Goal: Communication & Community: Ask a question

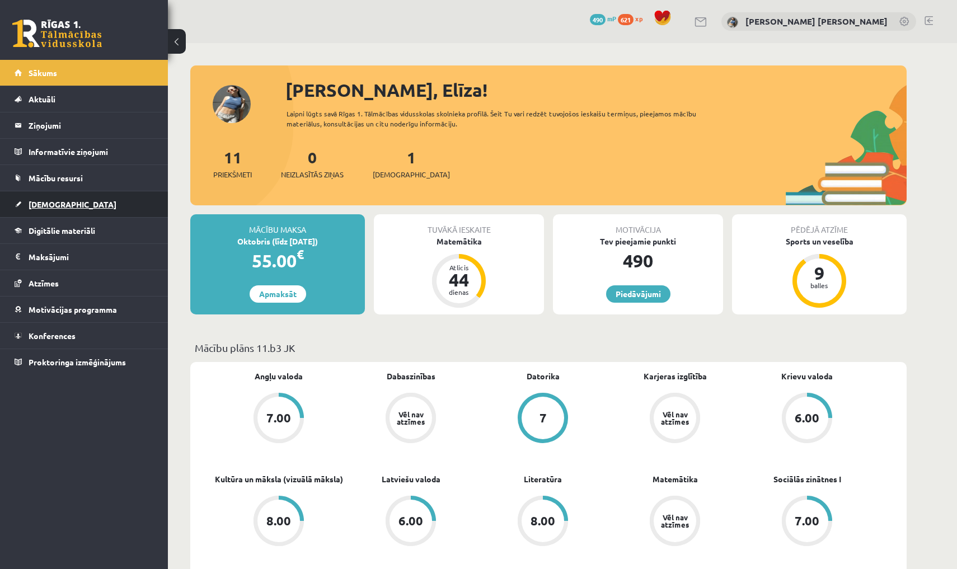
click at [147, 201] on link "[DEMOGRAPHIC_DATA]" at bounding box center [84, 204] width 139 height 26
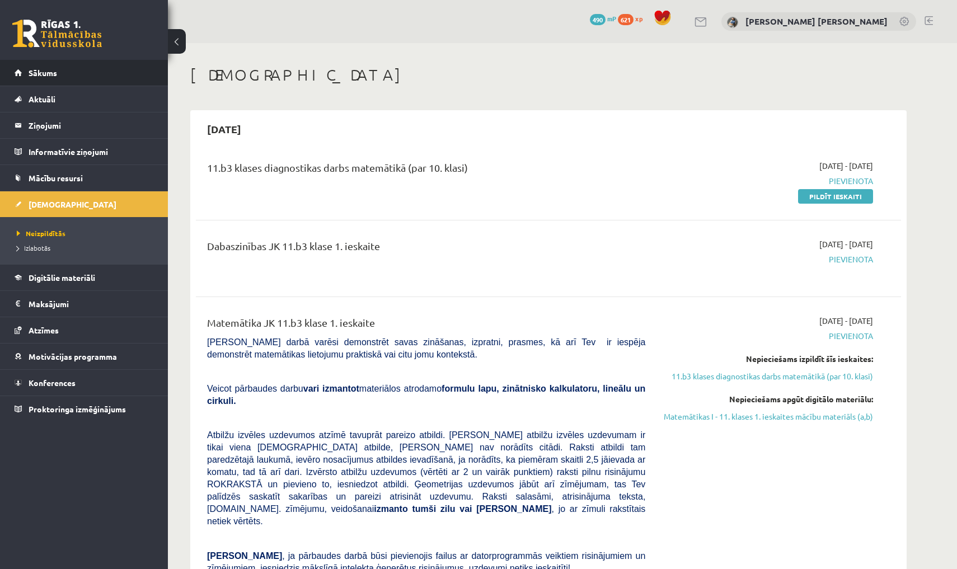
click at [161, 68] on li "Sākums" at bounding box center [84, 73] width 168 height 26
click at [145, 73] on link "Sākums" at bounding box center [84, 73] width 139 height 26
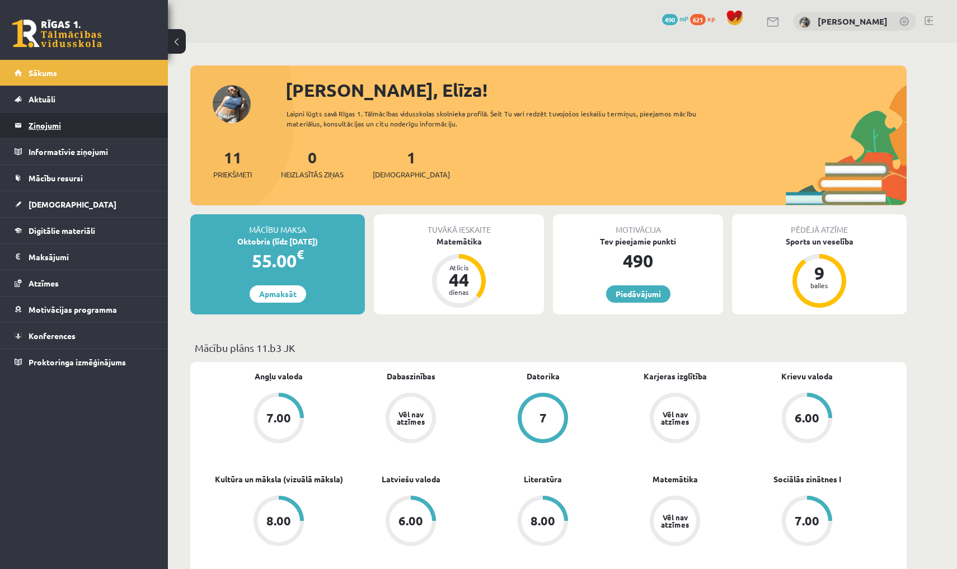
click at [78, 128] on legend "Ziņojumi 0" at bounding box center [91, 125] width 125 height 26
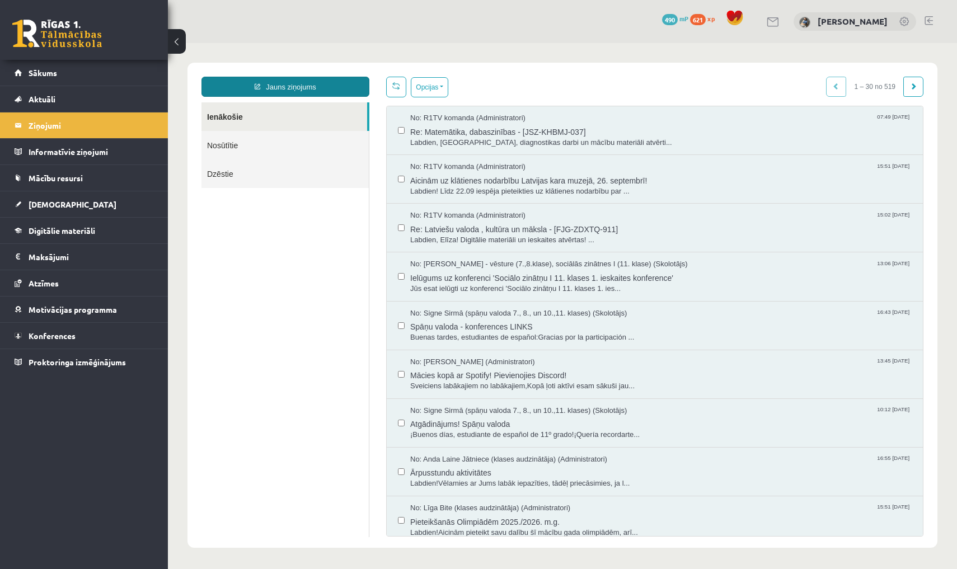
click at [298, 89] on link "Jauns ziņojums" at bounding box center [285, 87] width 168 height 20
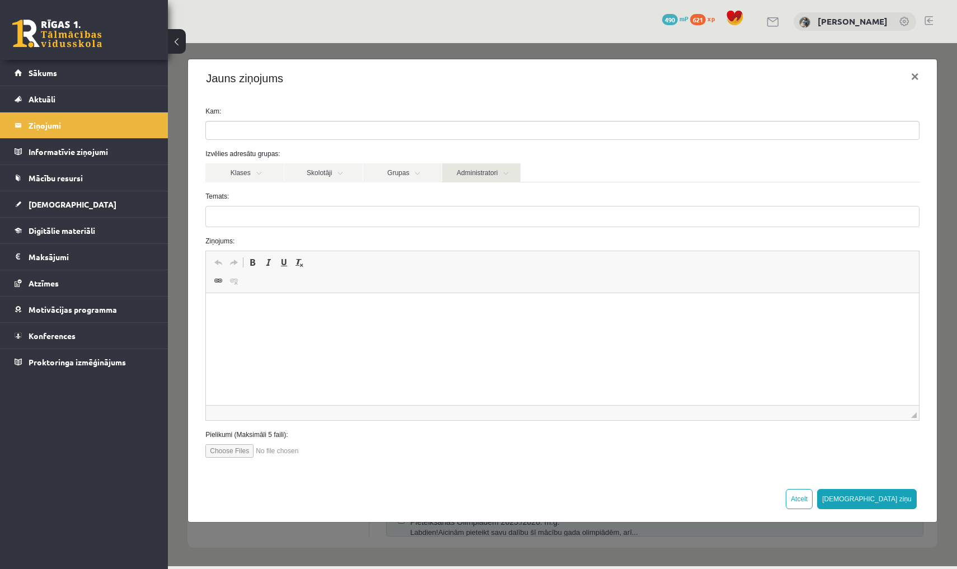
click at [474, 170] on link "Administratori" at bounding box center [481, 172] width 78 height 19
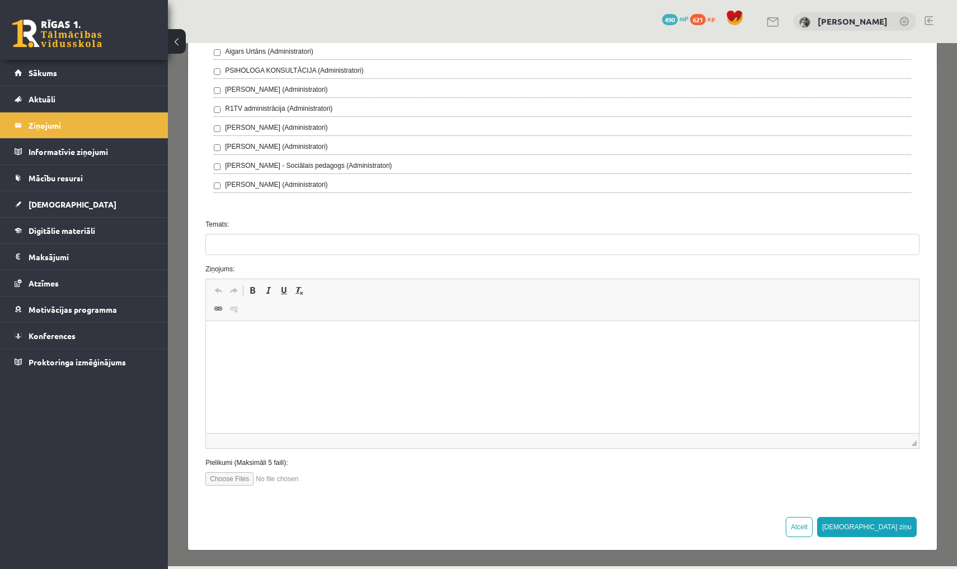
scroll to position [341, 0]
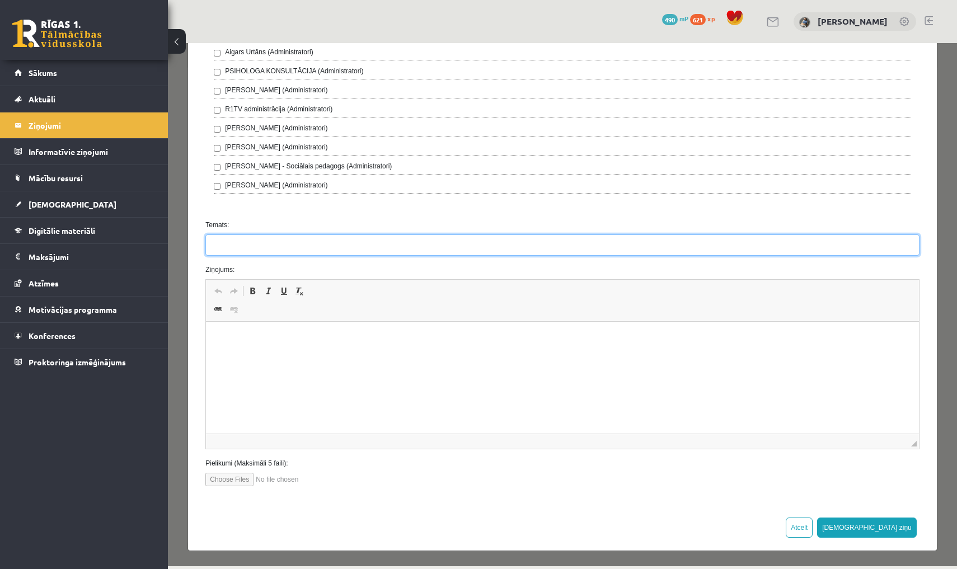
click at [262, 246] on input "Temats:" at bounding box center [562, 244] width 714 height 21
type input "**********"
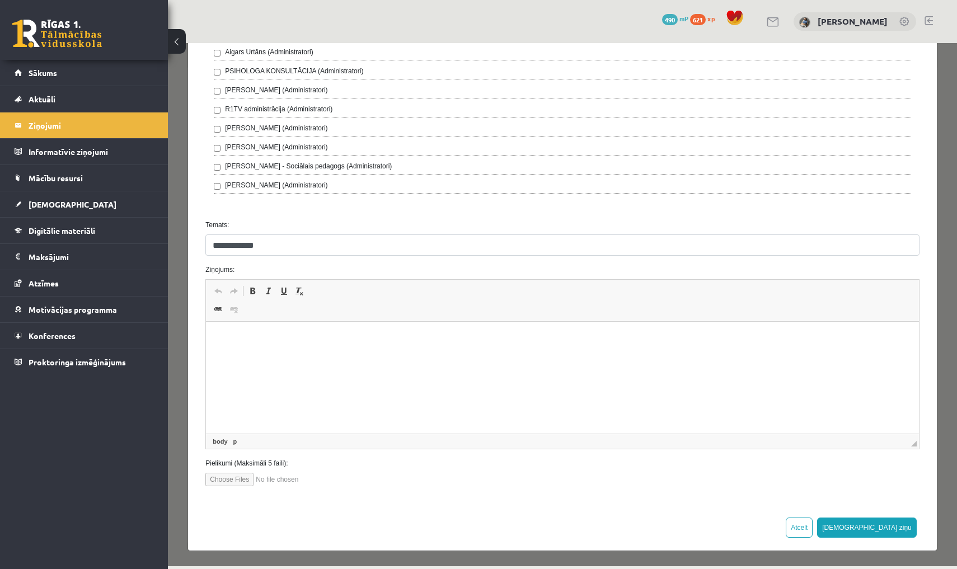
click at [276, 336] on p "Editor, wiswyg-editor-47024954658120-1758193543-953" at bounding box center [562, 339] width 690 height 12
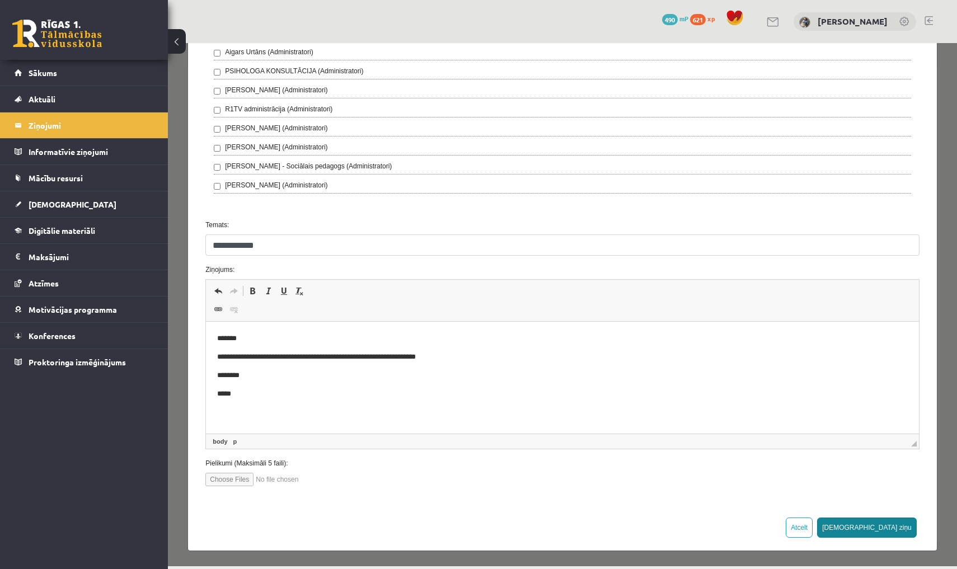
click at [898, 525] on button "Sūtīt ziņu" at bounding box center [867, 528] width 100 height 20
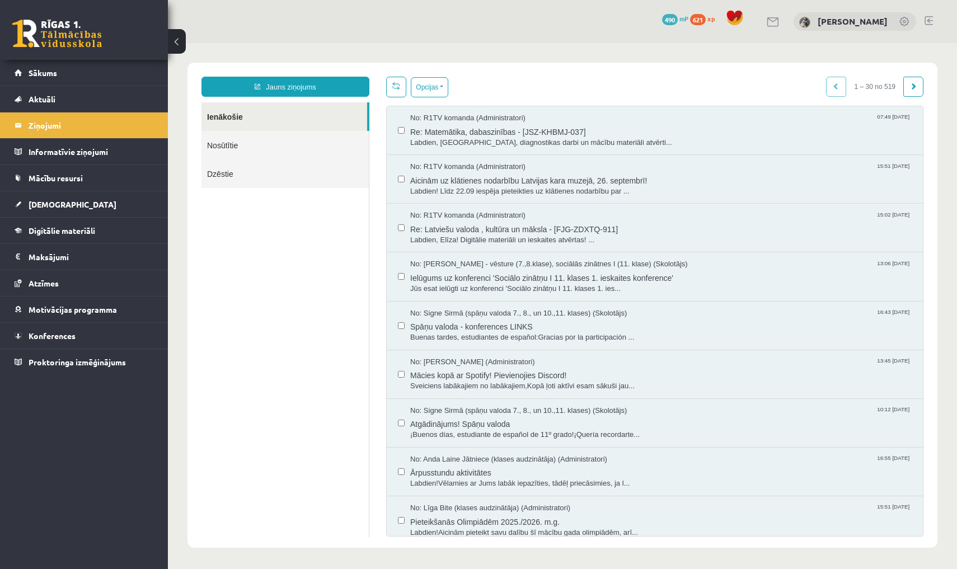
scroll to position [0, 0]
click at [67, 69] on link "Sākums" at bounding box center [84, 73] width 139 height 26
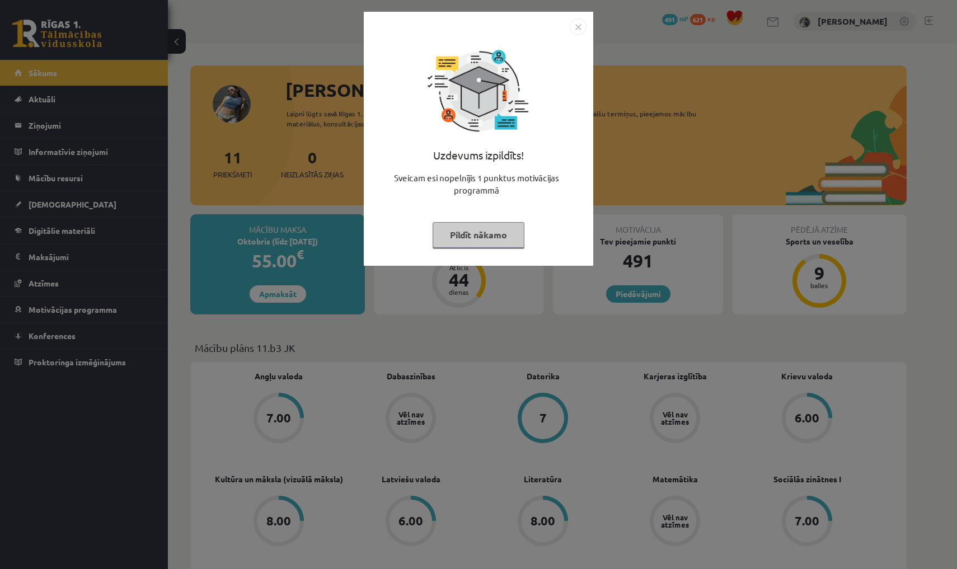
click at [582, 27] on img "Close" at bounding box center [578, 26] width 17 height 17
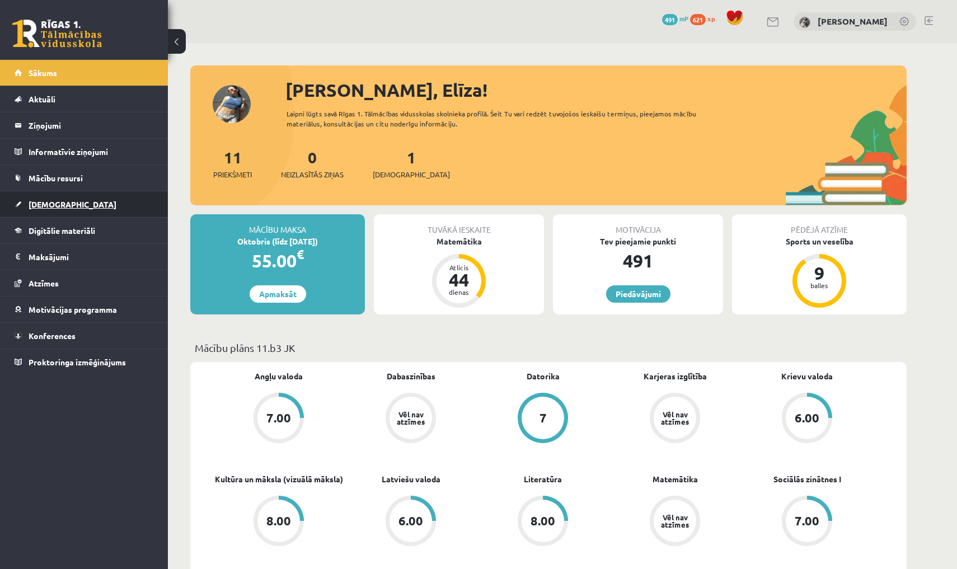
click at [124, 205] on link "[DEMOGRAPHIC_DATA]" at bounding box center [84, 204] width 139 height 26
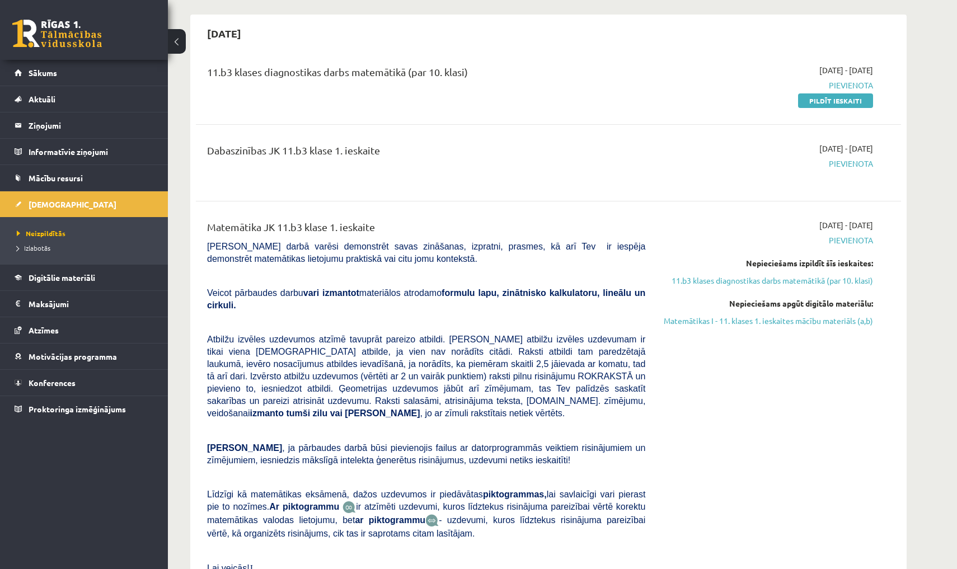
scroll to position [96, 0]
click at [87, 76] on link "Sākums" at bounding box center [84, 73] width 139 height 26
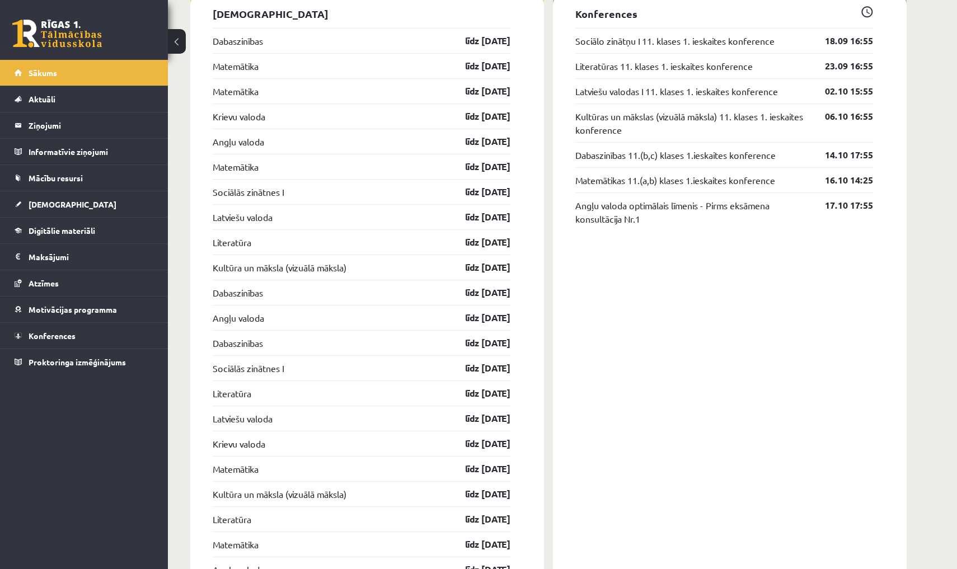
scroll to position [1033, 0]
